Goal: Information Seeking & Learning: Learn about a topic

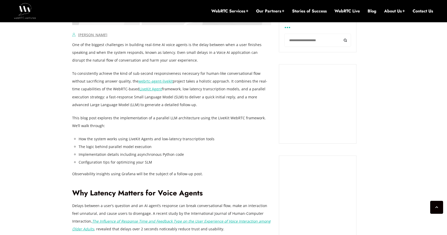
scroll to position [331, 0]
drag, startPoint x: 140, startPoint y: 68, endPoint x: 185, endPoint y: 105, distance: 57.8
click at [185, 105] on p "To consistently achieve the kind of sub-second responsiveness necessary for hum…" at bounding box center [171, 89] width 199 height 39
drag, startPoint x: 194, startPoint y: 105, endPoint x: 76, endPoint y: 50, distance: 130.8
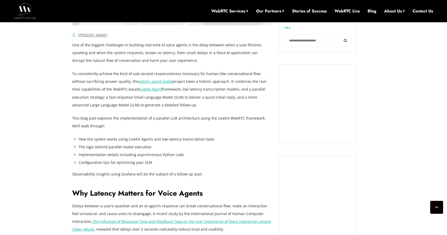
click at [76, 50] on p "One of the biggest challenges in building real-time AI voice agents is the dela…" at bounding box center [171, 52] width 199 height 23
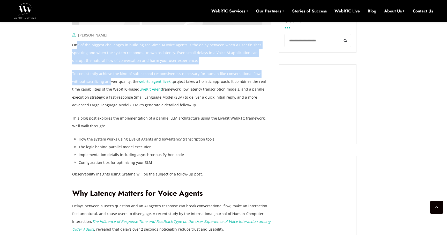
drag, startPoint x: 77, startPoint y: 46, endPoint x: 96, endPoint y: 83, distance: 41.4
click at [96, 83] on p "To consistently achieve the kind of sub-second responsiveness necessary for hum…" at bounding box center [171, 89] width 199 height 39
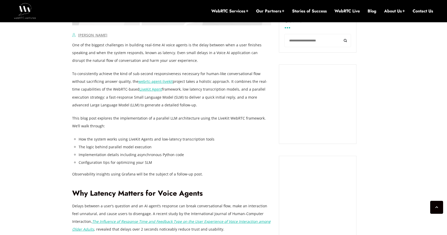
drag, startPoint x: 160, startPoint y: 88, endPoint x: 181, endPoint y: 105, distance: 26.3
click at [181, 105] on p "To consistently achieve the kind of sub-second responsiveness necessary for hum…" at bounding box center [171, 89] width 199 height 39
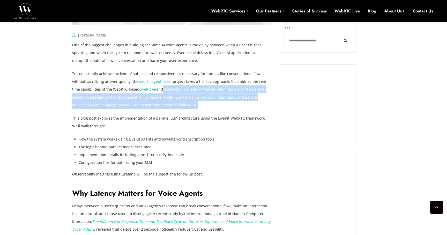
drag, startPoint x: 181, startPoint y: 105, endPoint x: 155, endPoint y: 89, distance: 30.4
click at [155, 89] on p "To consistently achieve the kind of sub-second responsiveness necessary for hum…" at bounding box center [171, 89] width 199 height 39
drag, startPoint x: 152, startPoint y: 89, endPoint x: 180, endPoint y: 109, distance: 34.5
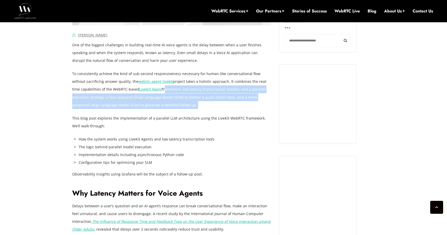
drag, startPoint x: 182, startPoint y: 109, endPoint x: 153, endPoint y: 89, distance: 34.9
click at [153, 89] on p "To consistently achieve the kind of sub-second responsiveness necessary for hum…" at bounding box center [171, 89] width 199 height 39
drag, startPoint x: 152, startPoint y: 89, endPoint x: 177, endPoint y: 118, distance: 37.2
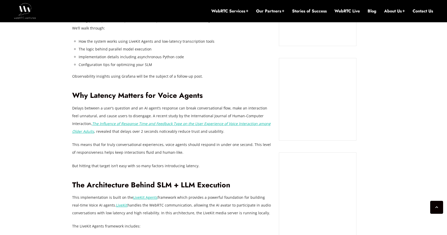
click at [177, 118] on p "Delays between a user’s question and an AI agent’s response can break conversat…" at bounding box center [171, 119] width 199 height 31
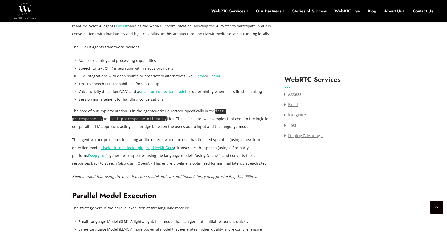
scroll to position [605, 0]
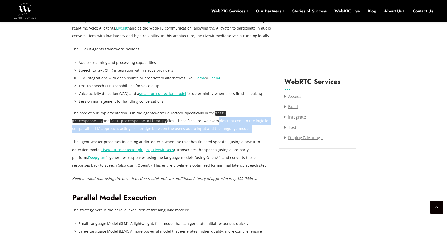
drag, startPoint x: 177, startPoint y: 118, endPoint x: 215, endPoint y: 129, distance: 40.3
click at [215, 129] on p "The core of our implementation is in the agent-worker directory, specifically i…" at bounding box center [171, 120] width 199 height 23
drag, startPoint x: 219, startPoint y: 129, endPoint x: 131, endPoint y: 117, distance: 88.2
click at [131, 117] on p "The core of our implementation is in the agent-worker directory, specifically i…" at bounding box center [171, 120] width 199 height 23
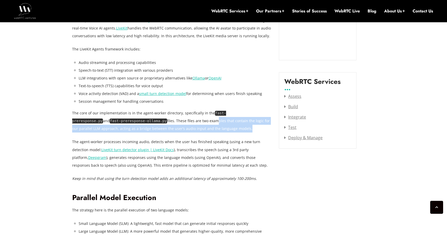
click at [131, 117] on p "The core of our implementation is in the agent-worker directory, specifically i…" at bounding box center [171, 120] width 199 height 23
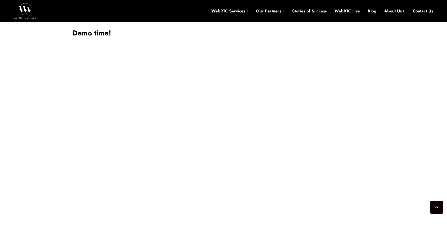
scroll to position [1531, 0]
drag, startPoint x: 198, startPoint y: 83, endPoint x: 178, endPoint y: 59, distance: 31.2
drag, startPoint x: 178, startPoint y: 59, endPoint x: 187, endPoint y: 100, distance: 41.9
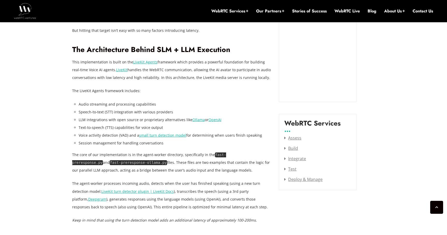
scroll to position [563, 0]
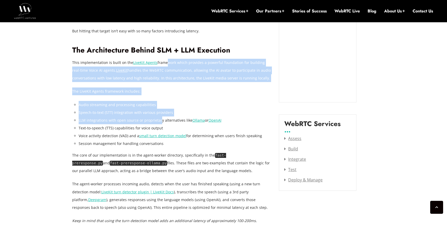
drag, startPoint x: 159, startPoint y: 121, endPoint x: 163, endPoint y: 64, distance: 56.9
click at [163, 64] on p "This implementation is built on the LiveKit Agents framework which provides a p…" at bounding box center [171, 70] width 199 height 23
drag, startPoint x: 161, startPoint y: 62, endPoint x: 177, endPoint y: 119, distance: 59.4
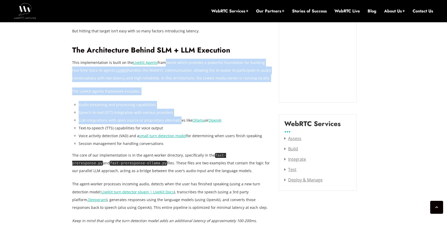
click at [177, 119] on li "LLM integrations with open source or proprietary alternatives like Ollama or Op…" at bounding box center [175, 120] width 193 height 8
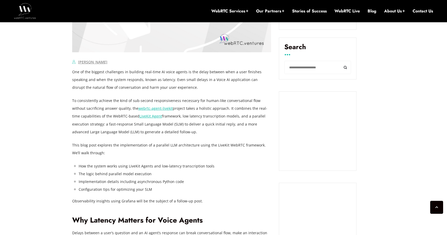
scroll to position [303, 0]
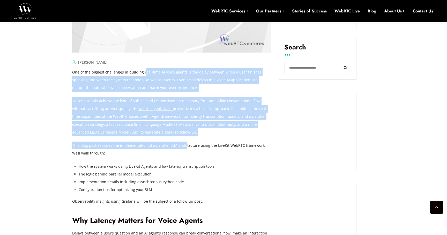
drag, startPoint x: 143, startPoint y: 70, endPoint x: 183, endPoint y: 146, distance: 85.3
click at [183, 146] on p "This blog post explores the implementation of a parallel LLM architecture using…" at bounding box center [171, 149] width 199 height 16
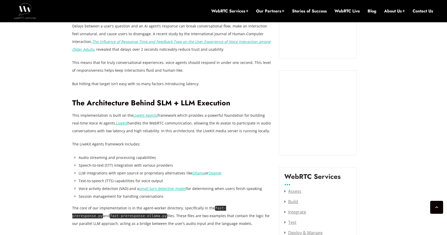
scroll to position [495, 0]
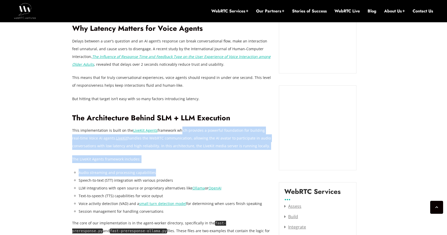
drag, startPoint x: 173, startPoint y: 172, endPoint x: 179, endPoint y: 132, distance: 39.7
click at [179, 132] on p "This implementation is built on the LiveKit Agents framework which provides a p…" at bounding box center [171, 137] width 199 height 23
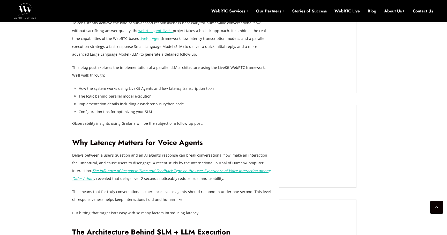
scroll to position [383, 0]
